Goal: Communication & Community: Answer question/provide support

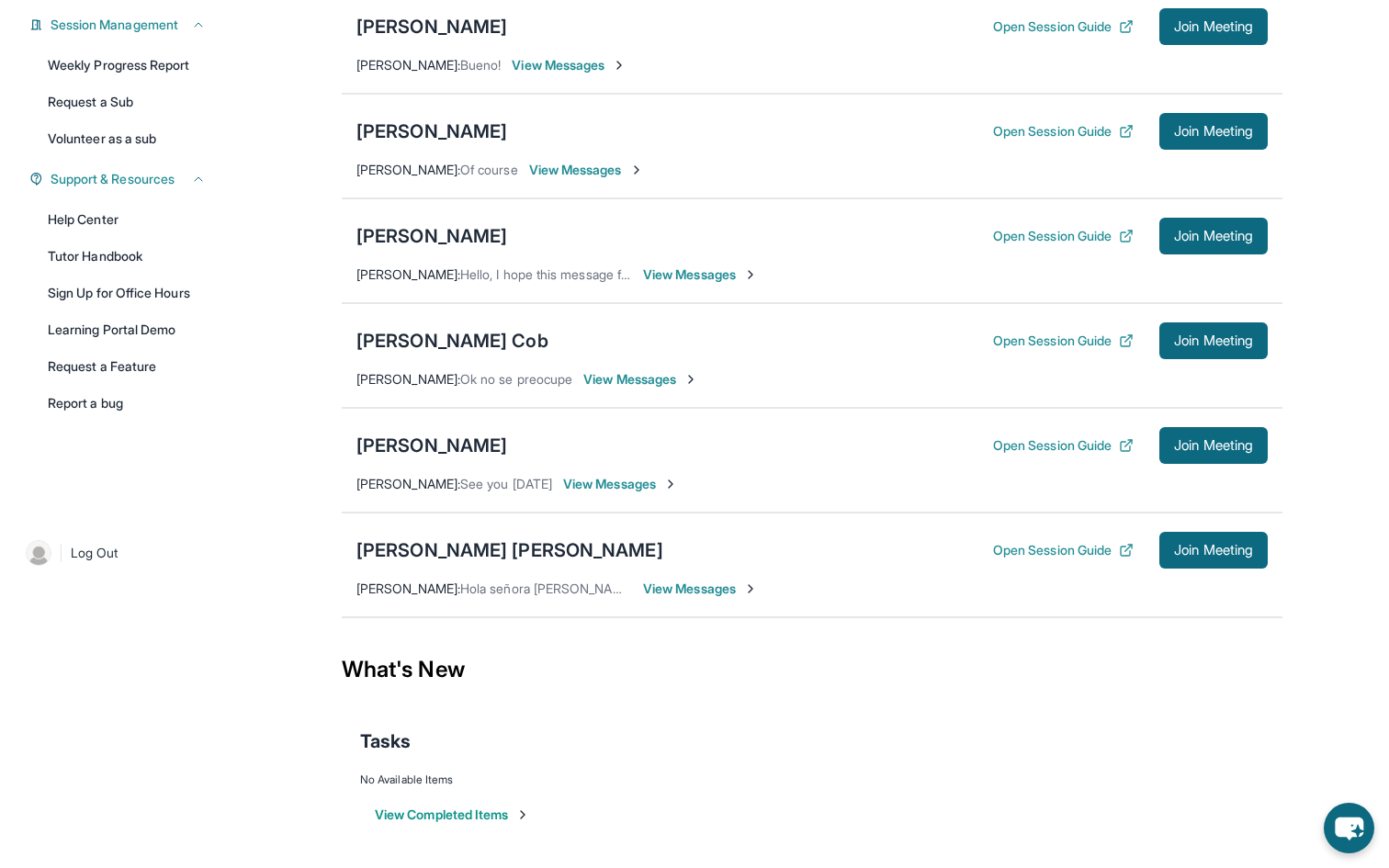
scroll to position [282, 0]
click at [680, 598] on span "View Messages" at bounding box center [700, 589] width 114 height 18
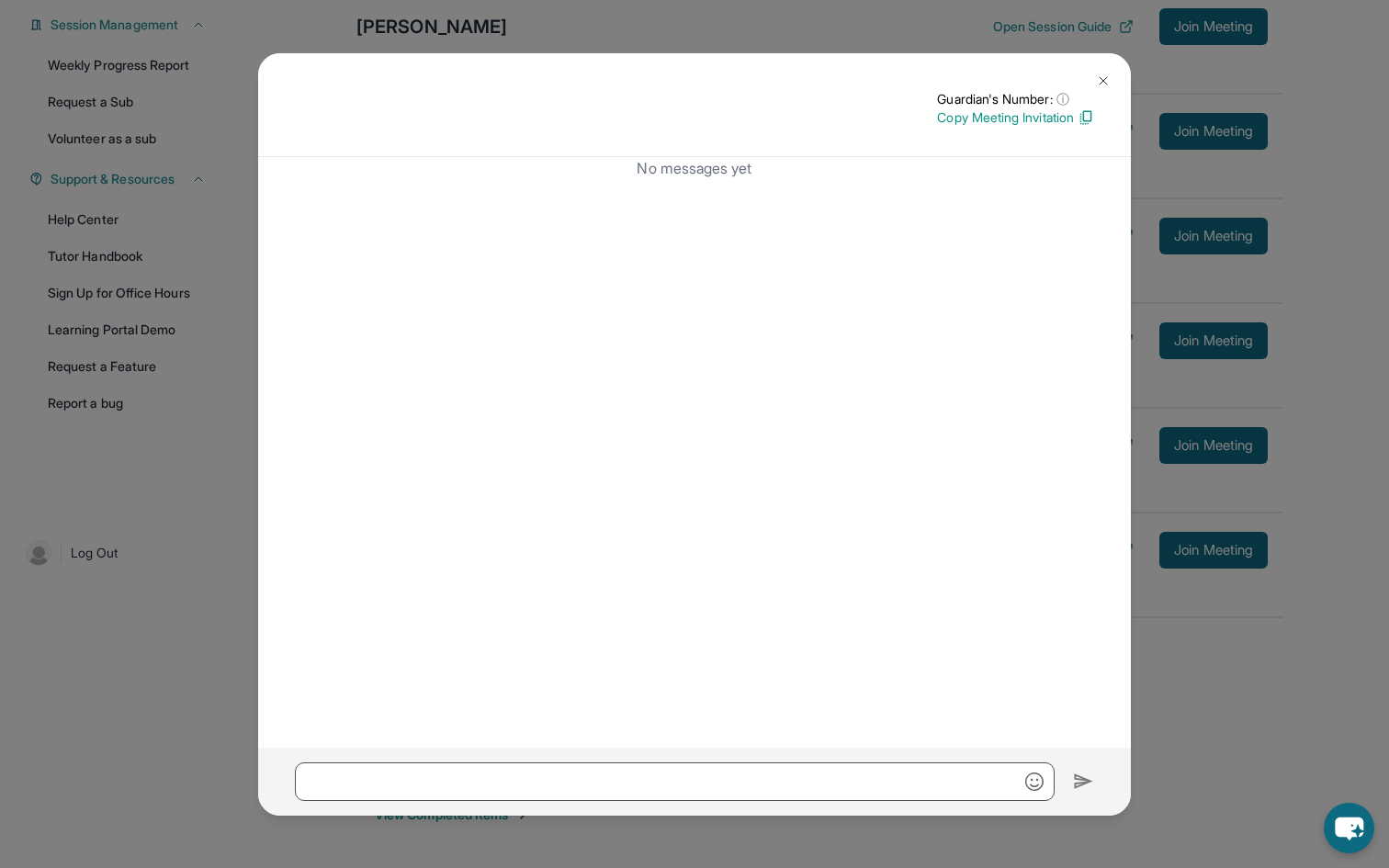
click at [1070, 141] on div "Guardian's Number: ⓘ This isn't the guardian's real number — it's a private for…" at bounding box center [695, 105] width 873 height 104
click at [910, 289] on div "No messages yet" at bounding box center [695, 452] width 873 height 590
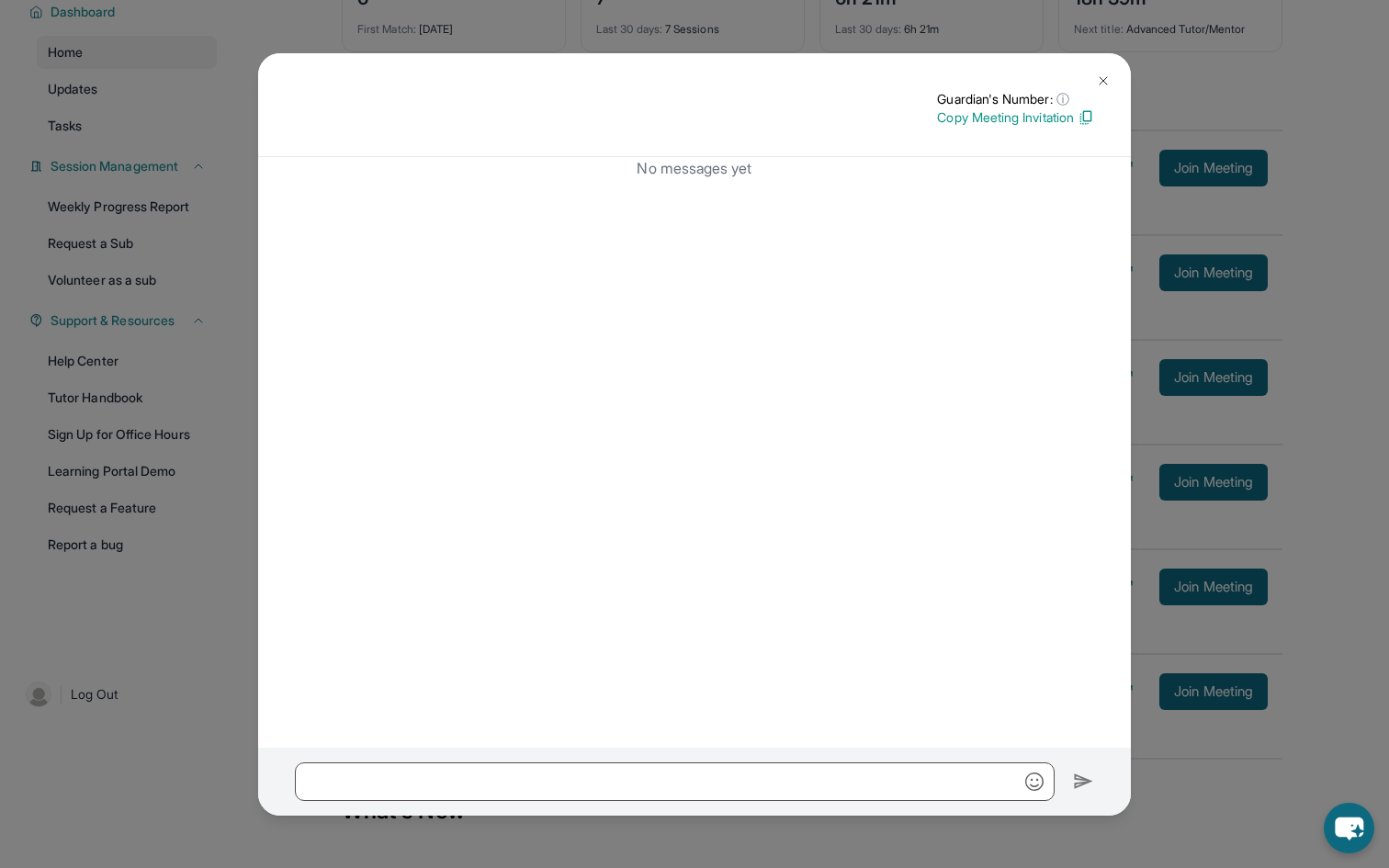
scroll to position [297, 0]
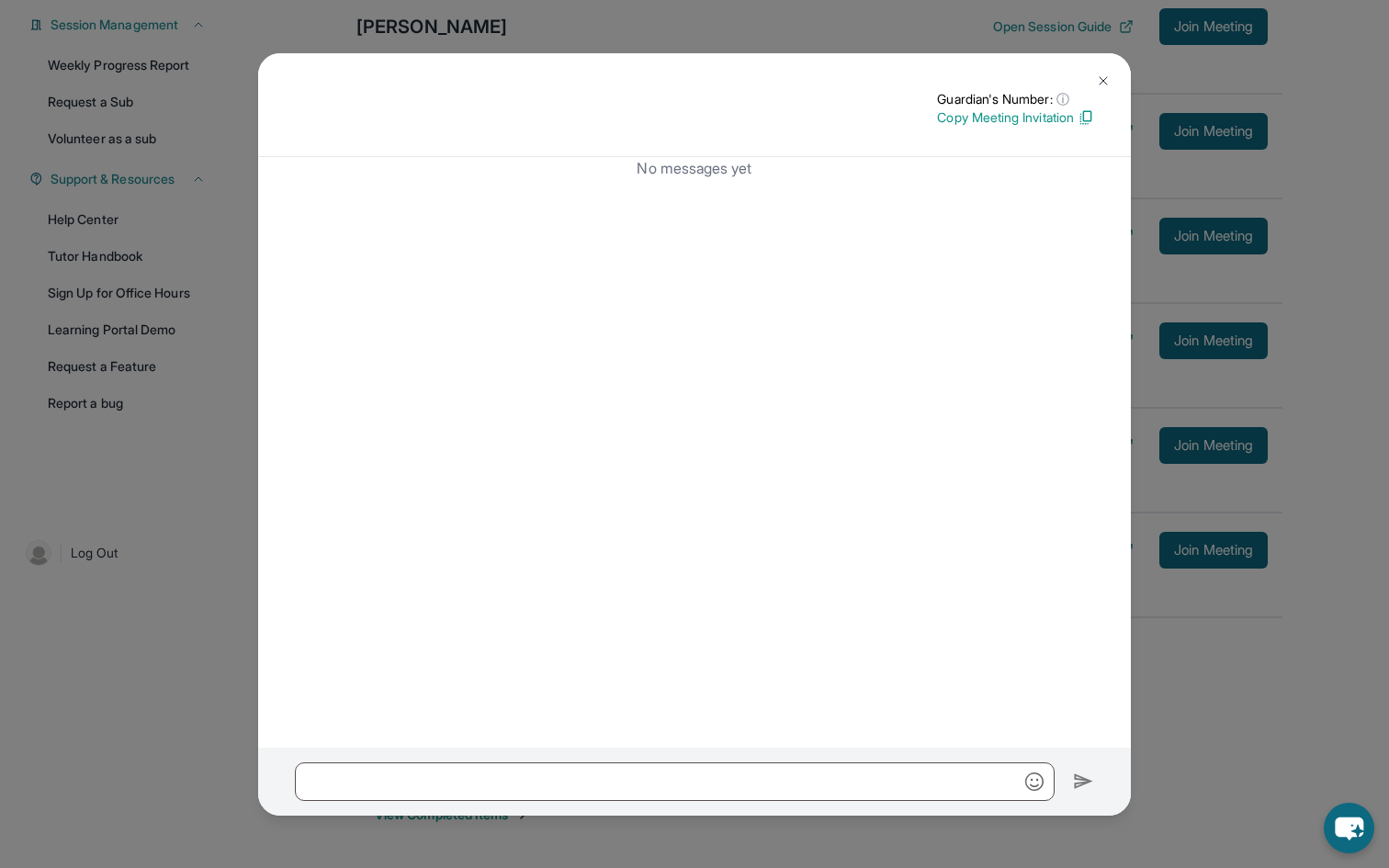
click at [1100, 76] on img at bounding box center [1104, 81] width 15 height 15
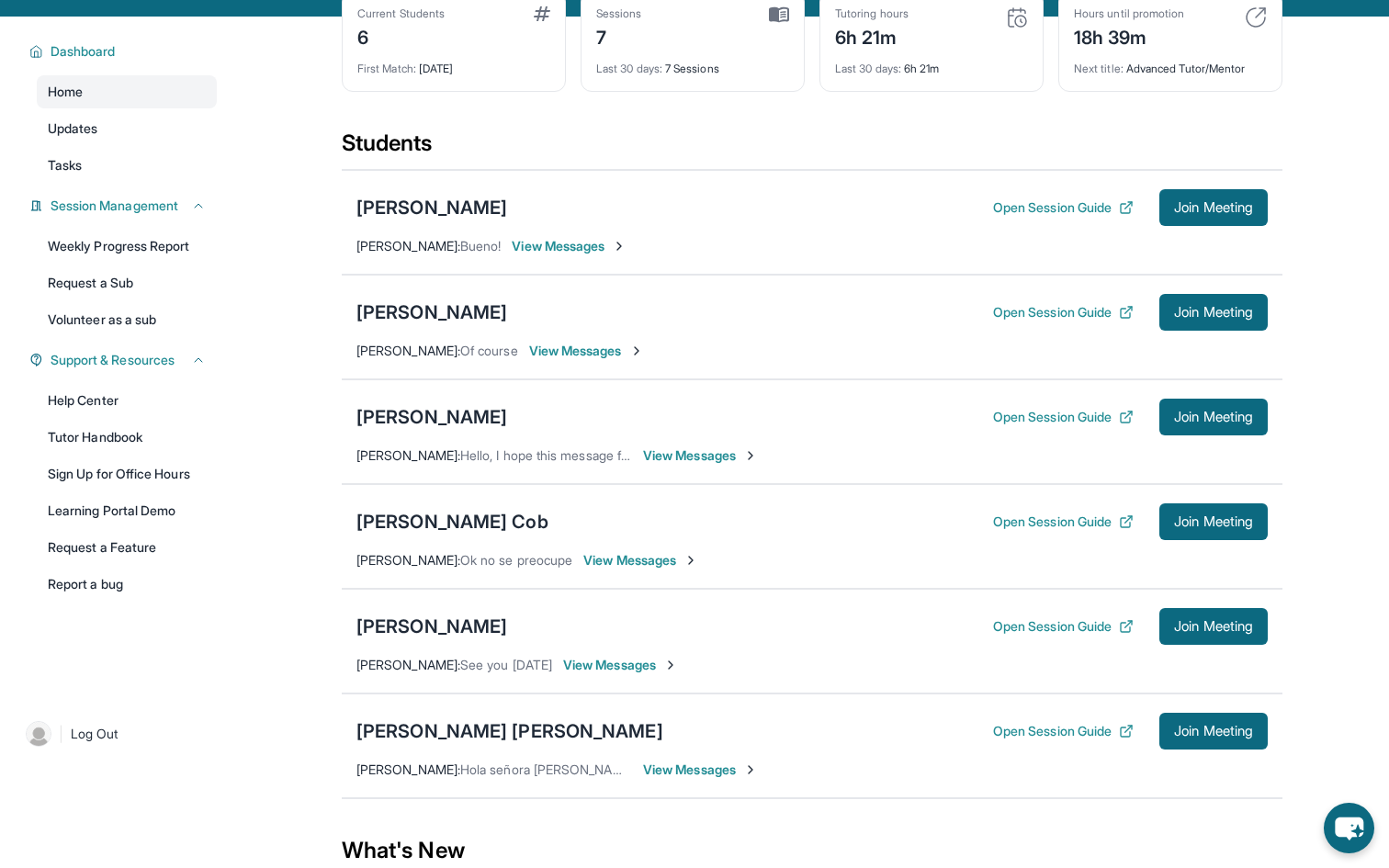
scroll to position [98, 0]
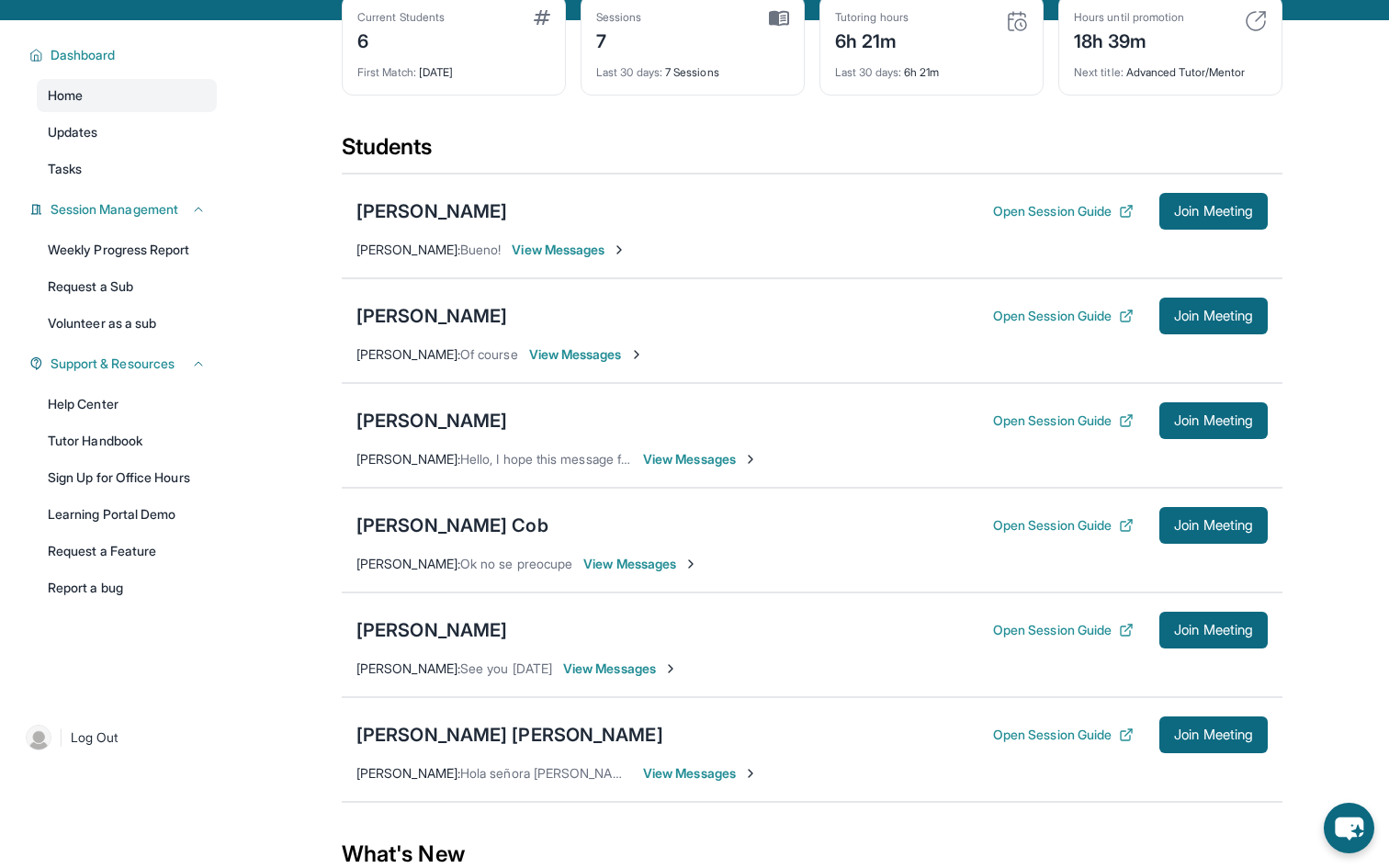
click at [590, 573] on span "View Messages" at bounding box center [641, 564] width 114 height 18
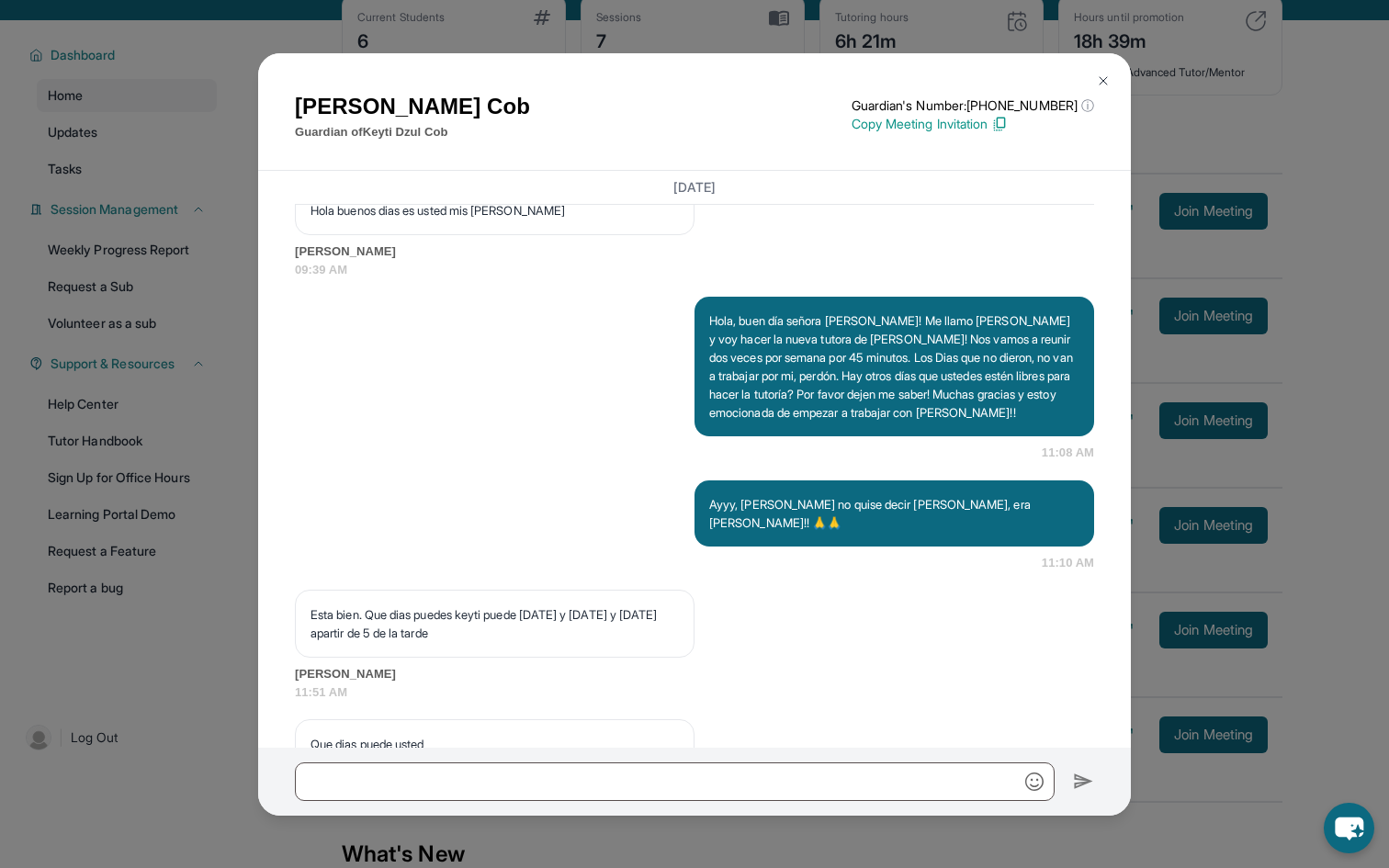
scroll to position [1884, 0]
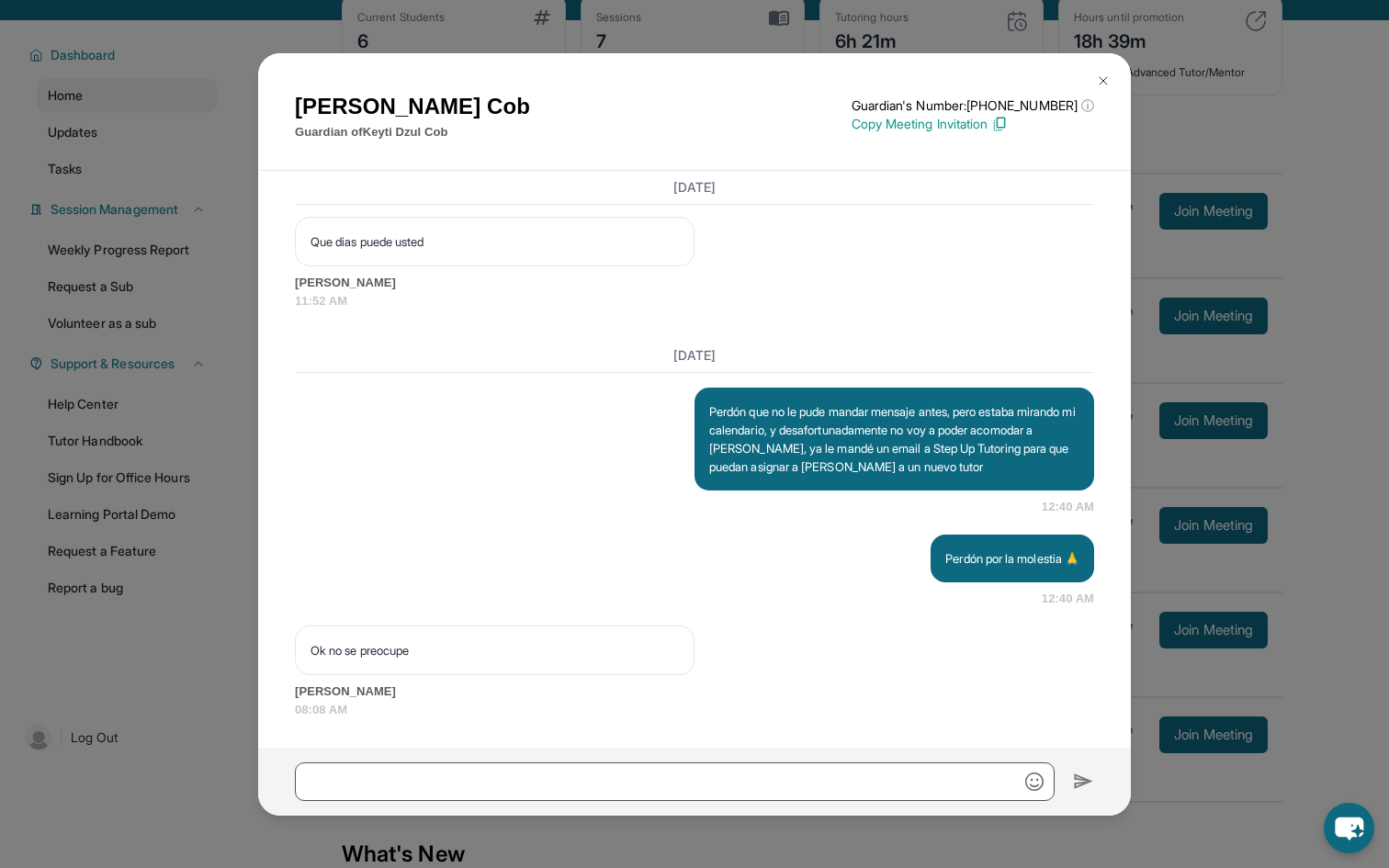
click at [1105, 84] on img at bounding box center [1104, 81] width 15 height 15
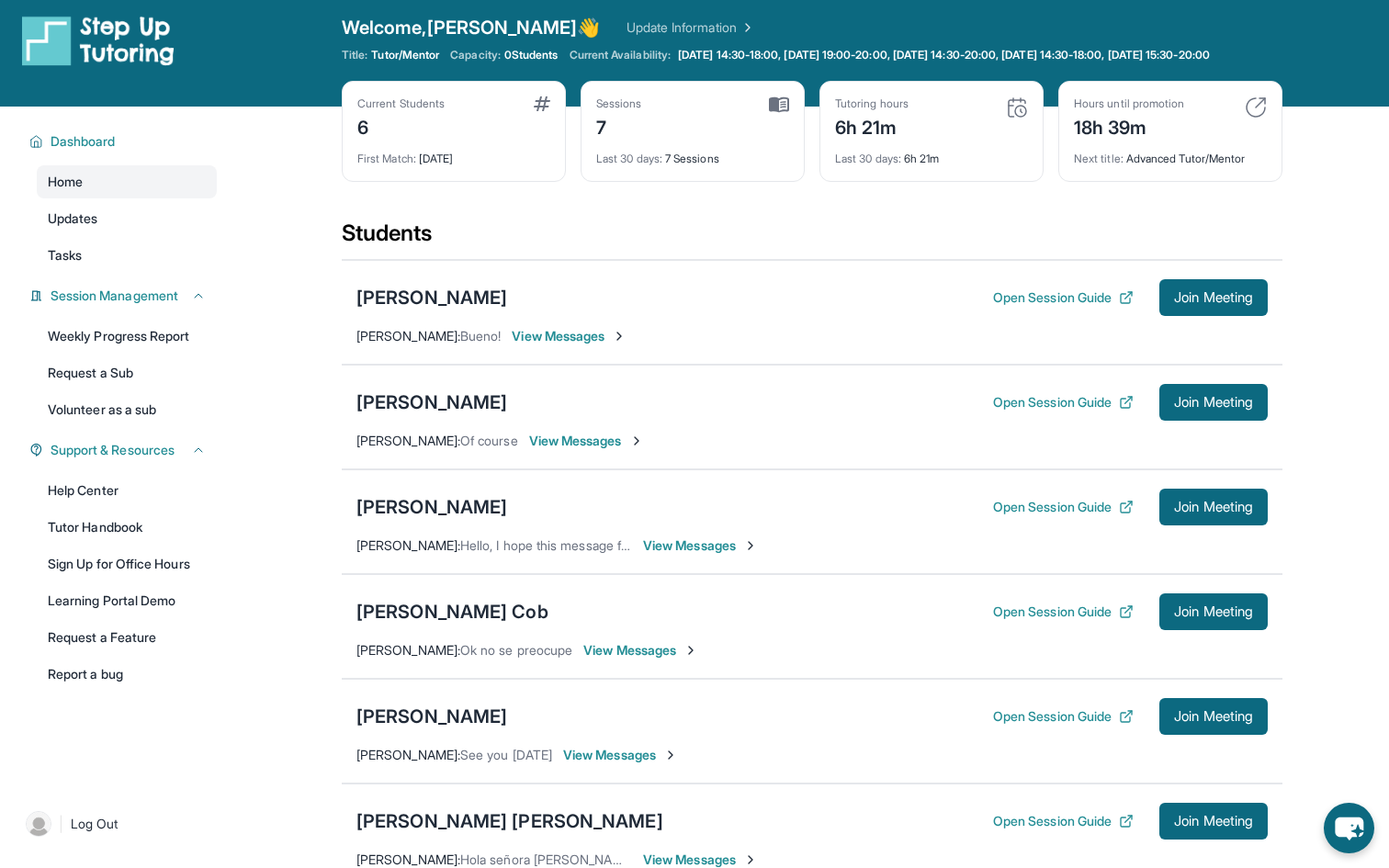
scroll to position [0, 0]
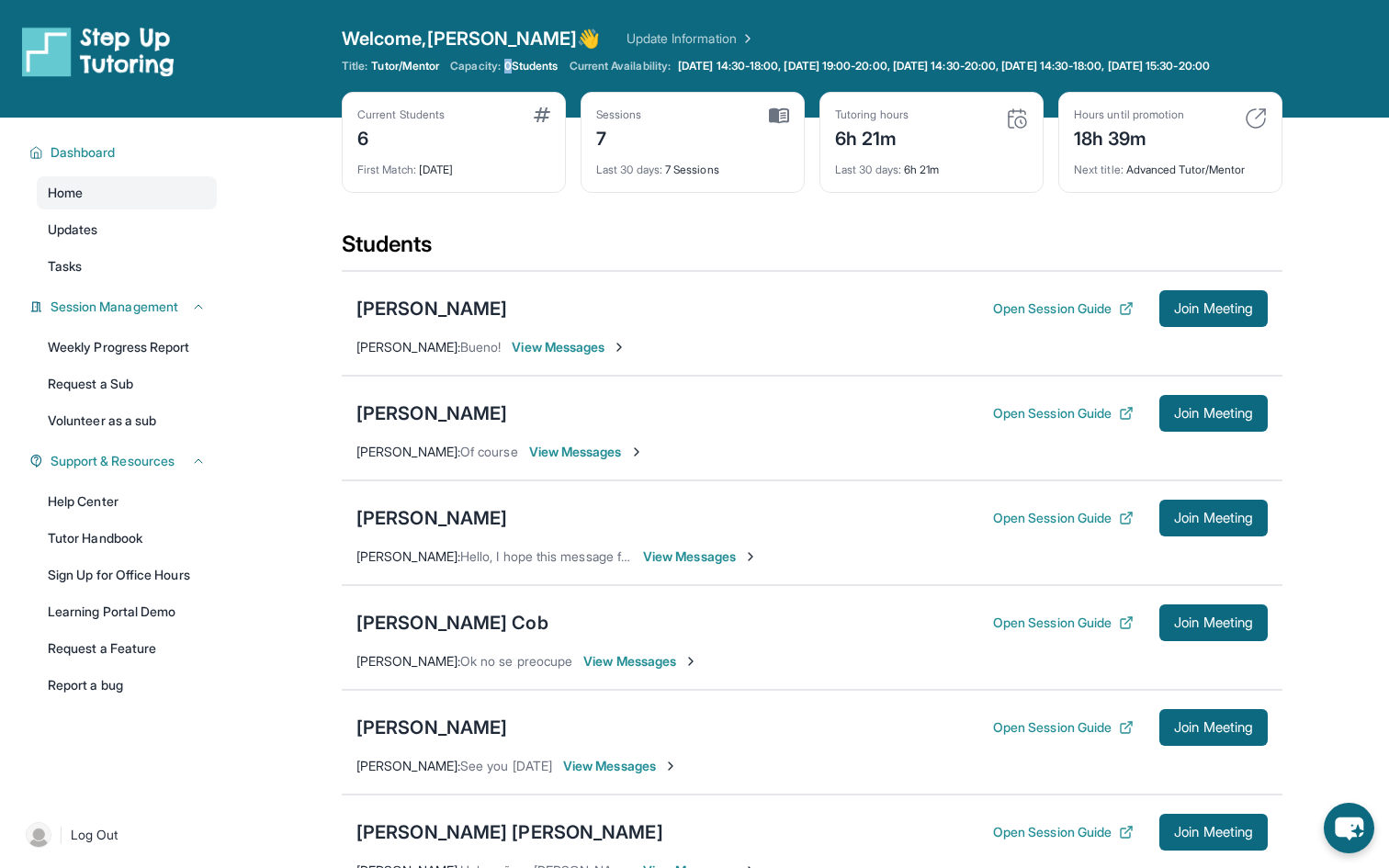
click at [519, 68] on span "0 Students" at bounding box center [532, 66] width 54 height 15
click at [520, 74] on div "Title: Tutor/Mentor Capacity: 0 Students Current Availability: [DATE] 14:30-18:…" at bounding box center [812, 66] width 941 height 15
